Goal: Task Accomplishment & Management: Complete application form

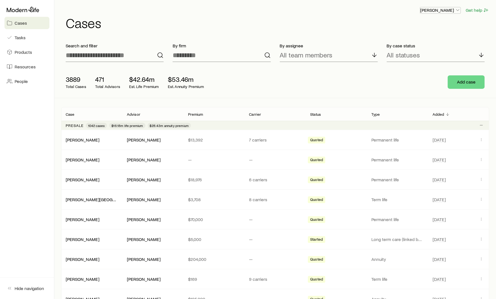
click at [450, 12] on p "Rich Loeffler" at bounding box center [440, 10] width 40 height 6
click at [416, 29] on button "Sign out" at bounding box center [427, 25] width 63 height 10
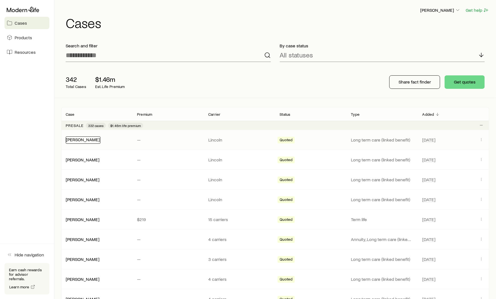
click at [85, 141] on link "[PERSON_NAME]" at bounding box center [83, 139] width 34 height 5
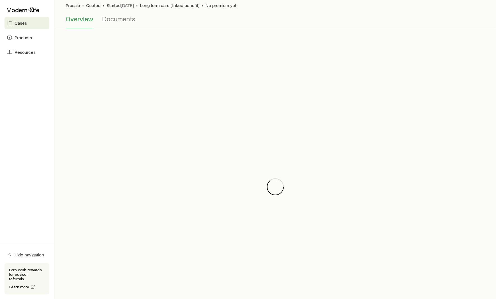
scroll to position [98, 0]
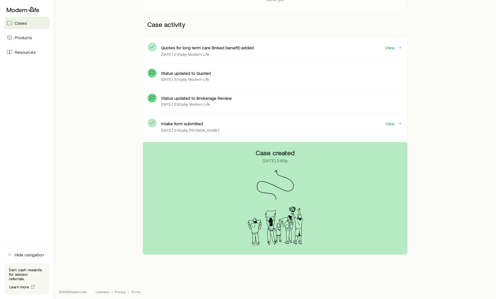
scroll to position [40, 0]
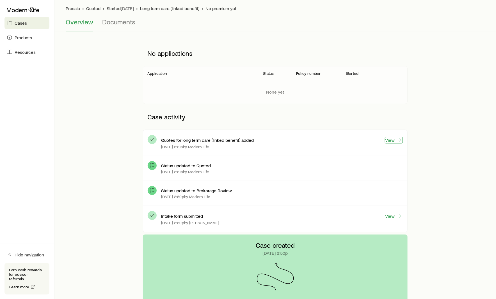
click at [392, 139] on link "View" at bounding box center [394, 140] width 18 height 6
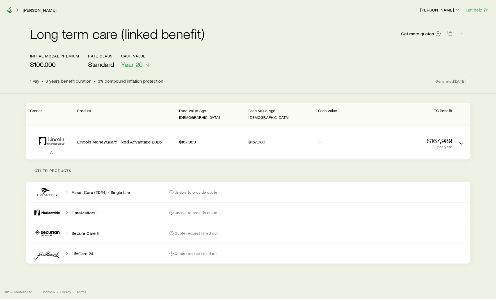
click at [9, 10] on icon at bounding box center [10, 10] width 6 height 6
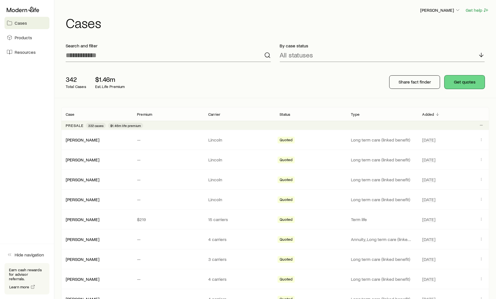
click at [462, 80] on button "Get quotes" at bounding box center [464, 81] width 40 height 13
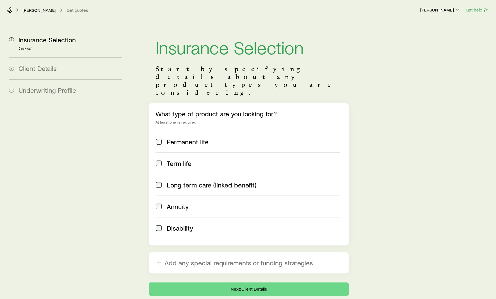
click at [247, 181] on span "Long term care (linked benefit)" at bounding box center [212, 185] width 90 height 8
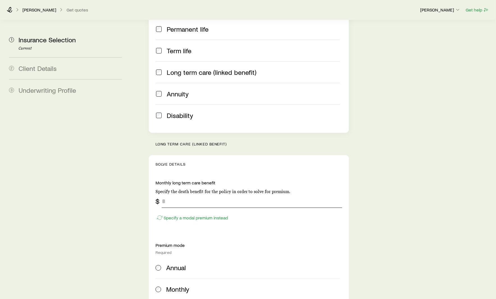
scroll to position [125, 0]
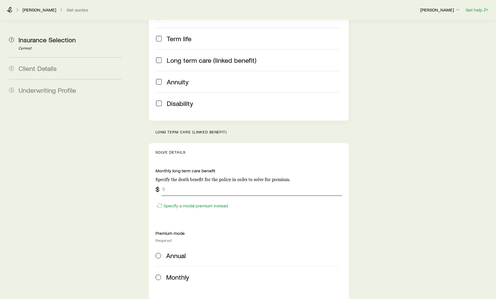
click at [217, 183] on input "tel" at bounding box center [252, 189] width 180 height 13
drag, startPoint x: 185, startPoint y: 172, endPoint x: 153, endPoint y: 167, distance: 32.1
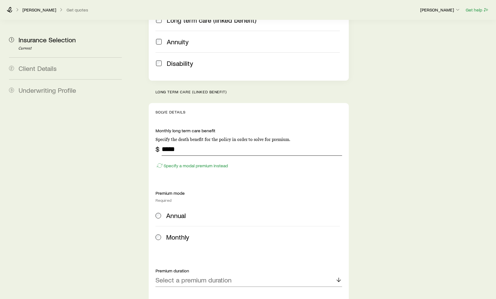
type input "*****"
click at [180, 205] on label "Annual" at bounding box center [247, 215] width 184 height 21
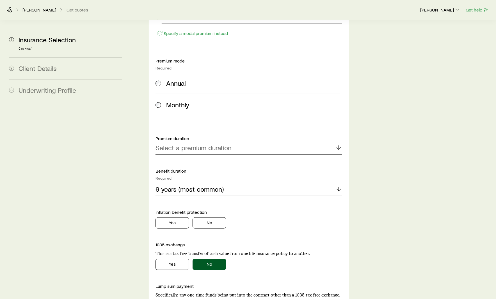
click at [209, 144] on p "Select a premium duration" at bounding box center [193, 148] width 76 height 8
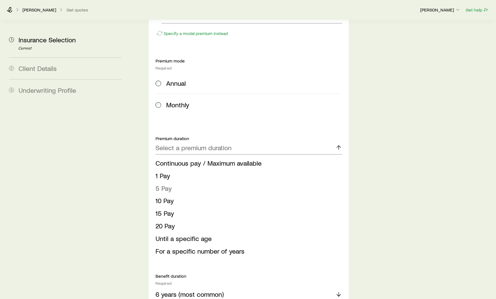
click at [203, 182] on li "5 Pay" at bounding box center [246, 188] width 183 height 13
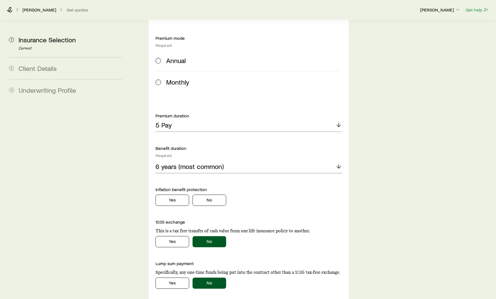
scroll to position [334, 0]
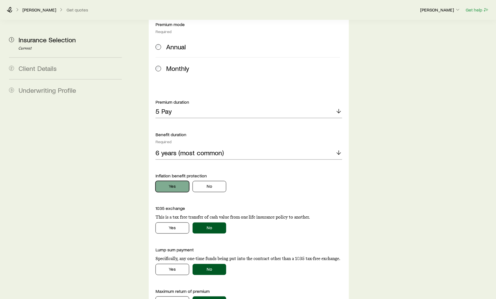
click at [181, 181] on button "Yes" at bounding box center [172, 186] width 34 height 11
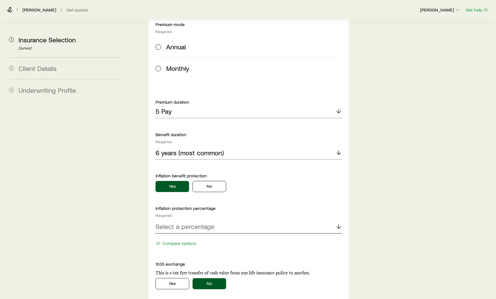
click at [199, 223] on p "Select a percentage" at bounding box center [184, 227] width 59 height 8
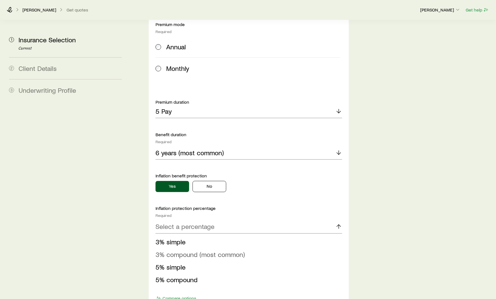
click at [203, 251] on span "3% compound (most common)" at bounding box center [199, 255] width 89 height 8
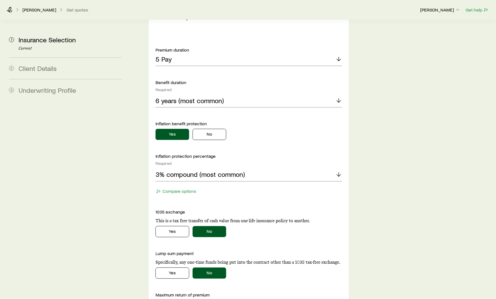
scroll to position [470, 0]
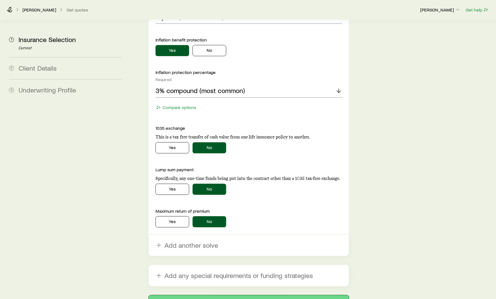
click at [235, 296] on button "Next: Client Details" at bounding box center [249, 302] width 200 height 13
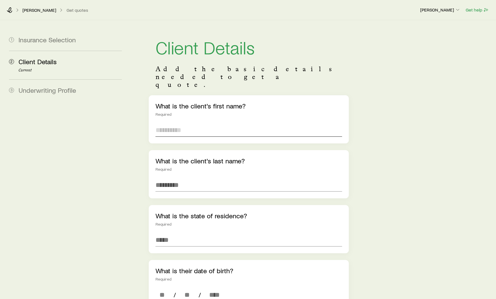
click at [191, 123] on input "text" at bounding box center [248, 129] width 187 height 13
type input "****"
type input "********"
click at [182, 233] on input at bounding box center [248, 239] width 187 height 13
type input "*"
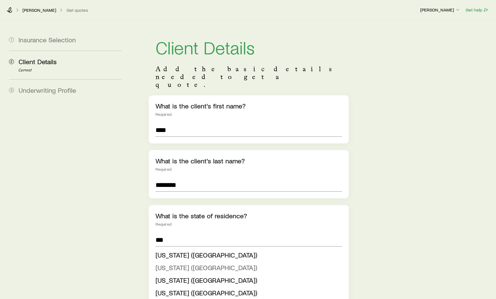
click at [173, 264] on span "New Jersey (NJ)" at bounding box center [206, 268] width 102 height 8
type input "**********"
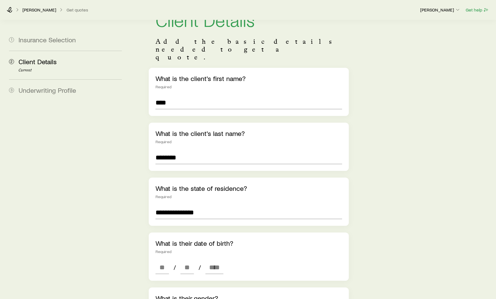
scroll to position [28, 0]
click at [160, 243] on div "What is their date of birth? Required / /" at bounding box center [249, 256] width 200 height 48
click at [158, 260] on input at bounding box center [161, 266] width 13 height 13
type input "**"
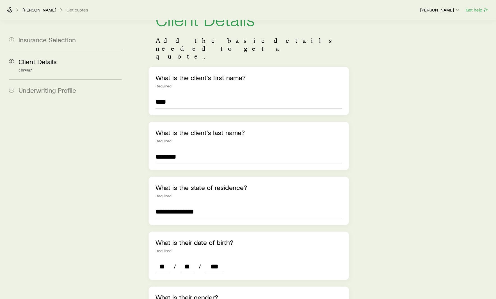
type input "****"
type input "*"
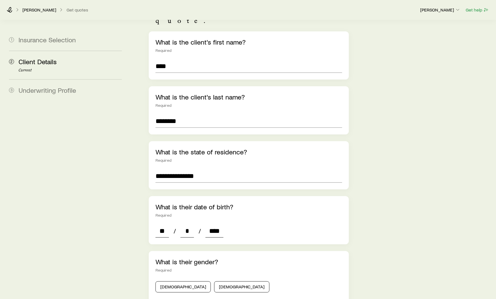
scroll to position [91, 0]
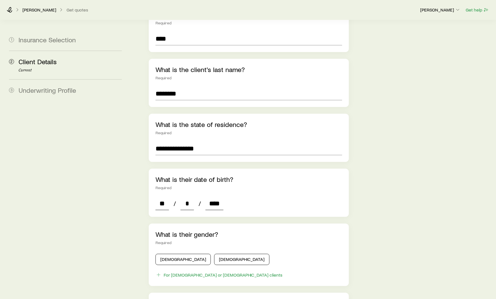
type input "****"
click at [163, 252] on div "Male Female" at bounding box center [248, 258] width 187 height 13
click at [163, 254] on button "Male" at bounding box center [182, 259] width 55 height 11
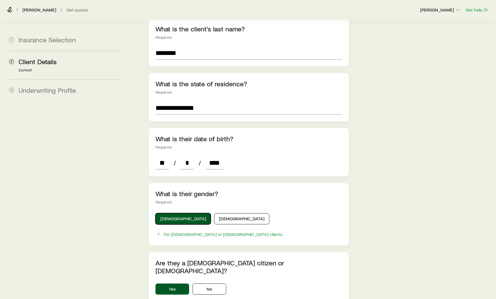
scroll to position [139, 0]
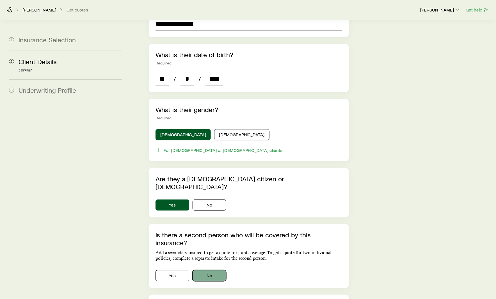
click at [218, 270] on button "No" at bounding box center [209, 275] width 34 height 11
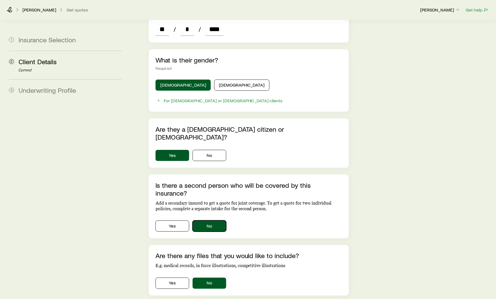
scroll to position [297, 0]
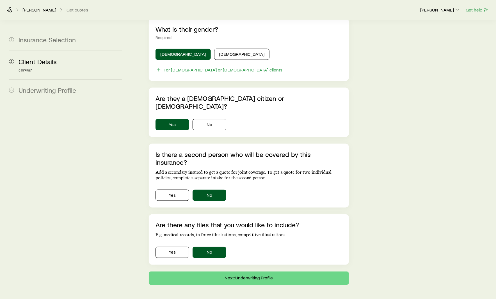
click at [220, 261] on div "**********" at bounding box center [248, 13] width 496 height 620
click at [219, 272] on button "Next: Underwriting Profile" at bounding box center [249, 278] width 200 height 13
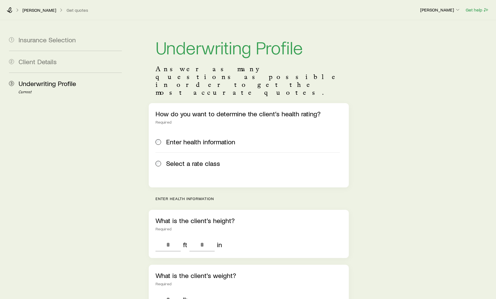
click at [198, 153] on label "Select a rate class" at bounding box center [247, 164] width 184 height 22
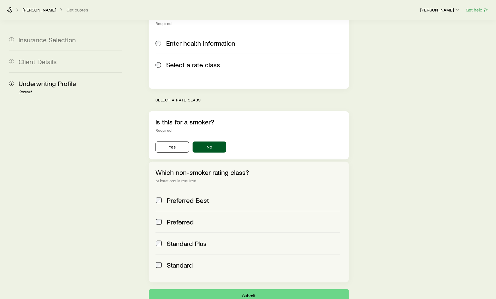
scroll to position [139, 0]
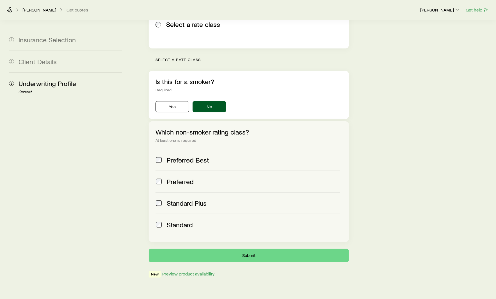
click at [199, 156] on span "Preferred Best" at bounding box center [188, 160] width 42 height 8
click at [218, 249] on button "Submit" at bounding box center [249, 255] width 200 height 13
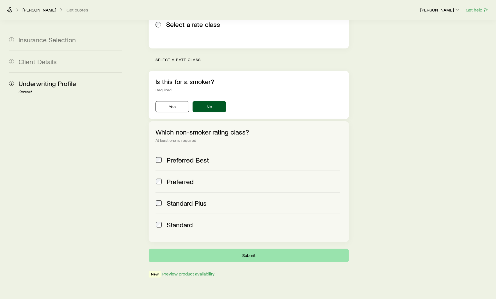
scroll to position [0, 0]
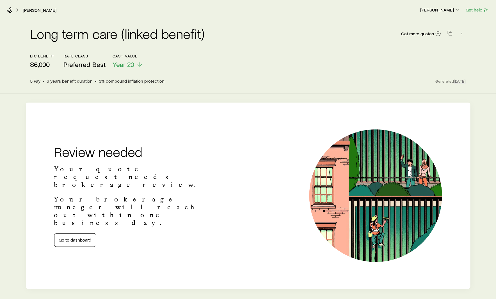
click at [12, 12] on div "[PERSON_NAME]" at bounding box center [211, 10] width 408 height 6
click at [9, 10] on icon at bounding box center [10, 10] width 6 height 6
